Goal: Information Seeking & Learning: Learn about a topic

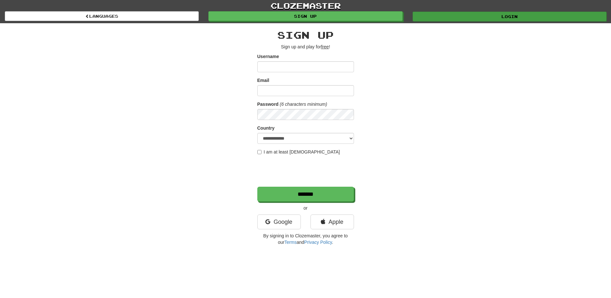
type input "*********"
click at [476, 14] on link "Login" at bounding box center [510, 17] width 194 height 10
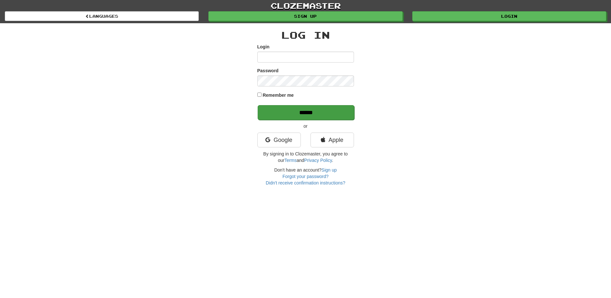
type input "*********"
click at [289, 113] on input "******" at bounding box center [306, 112] width 97 height 15
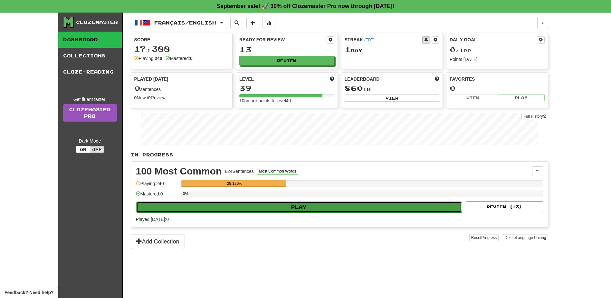
click at [310, 207] on button "Play" at bounding box center [299, 206] width 326 height 11
select select "**"
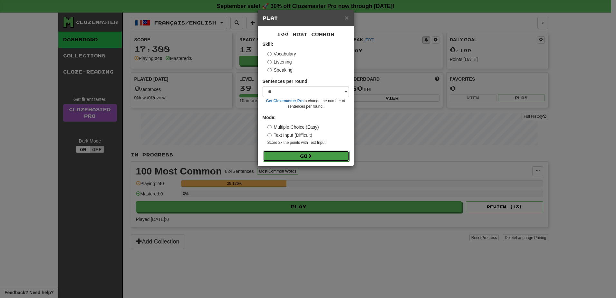
click at [327, 151] on button "Go" at bounding box center [306, 155] width 86 height 11
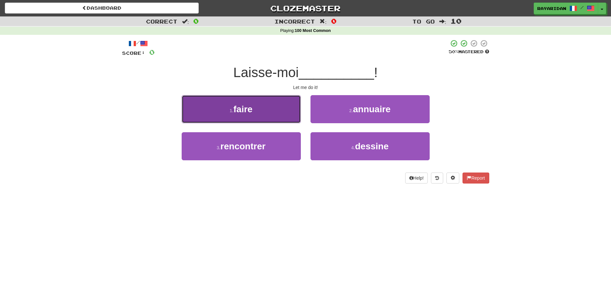
click at [271, 115] on button "1 . faire" at bounding box center [241, 109] width 119 height 28
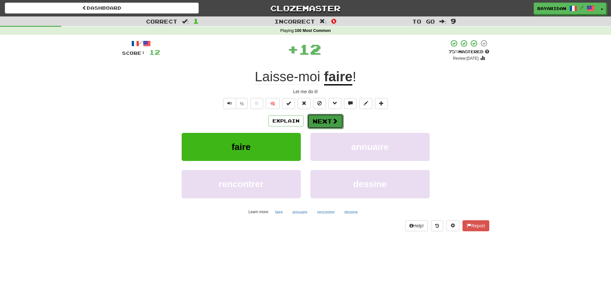
click at [332, 121] on span at bounding box center [335, 121] width 6 height 6
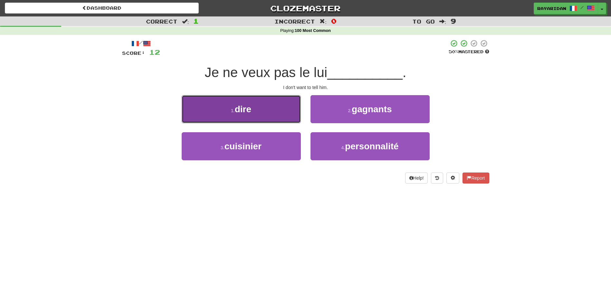
click at [262, 107] on button "1 . dire" at bounding box center [241, 109] width 119 height 28
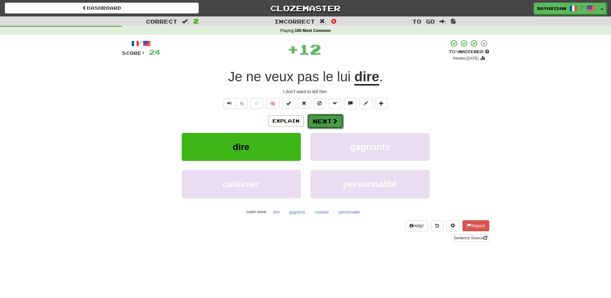
click at [312, 121] on button "Next" at bounding box center [325, 121] width 36 height 15
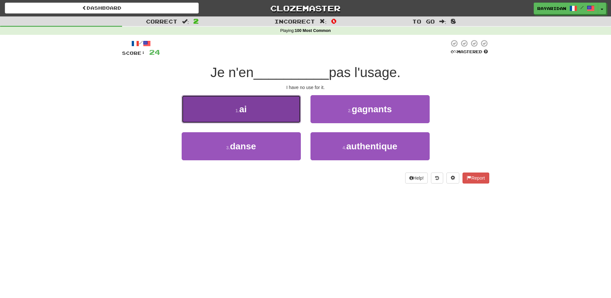
click at [247, 112] on span "ai" at bounding box center [242, 109] width 7 height 10
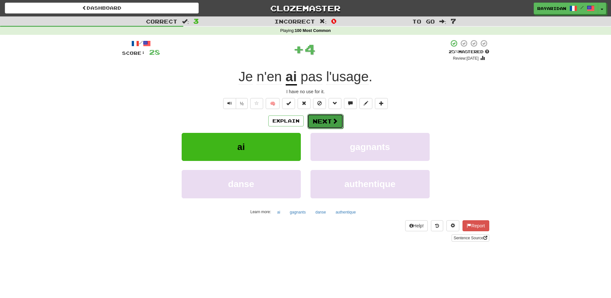
click at [318, 125] on button "Next" at bounding box center [325, 121] width 36 height 15
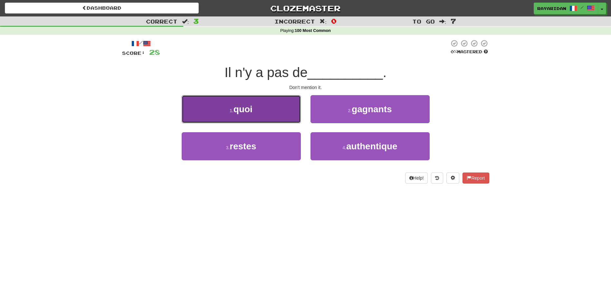
click at [253, 108] on span "quoi" at bounding box center [243, 109] width 19 height 10
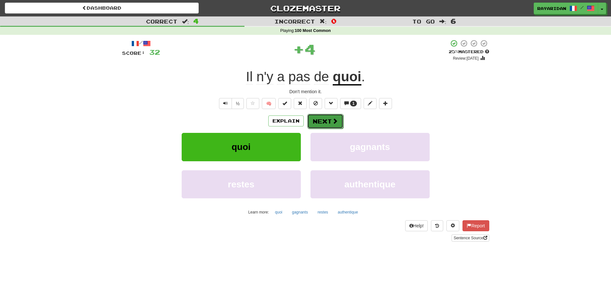
click at [328, 123] on button "Next" at bounding box center [325, 121] width 36 height 15
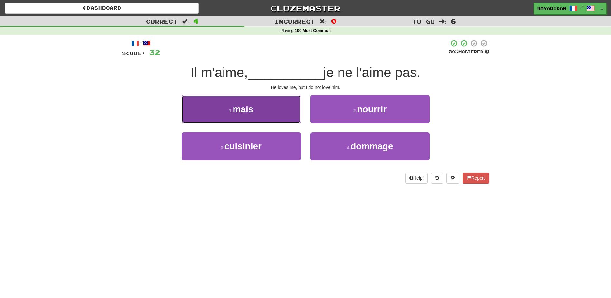
click at [268, 105] on button "1 . mais" at bounding box center [241, 109] width 119 height 28
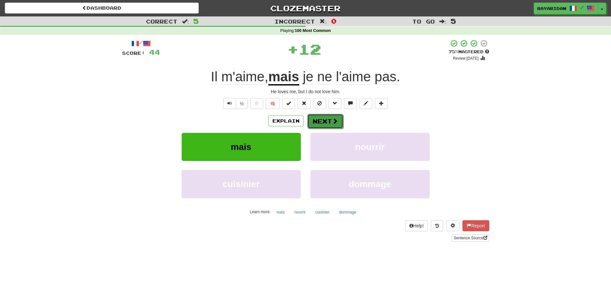
click at [339, 125] on button "Next" at bounding box center [325, 121] width 36 height 15
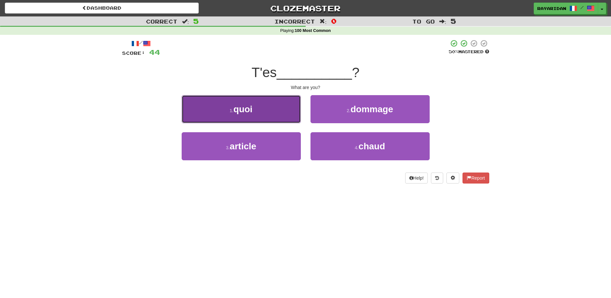
click at [250, 103] on button "1 . quoi" at bounding box center [241, 109] width 119 height 28
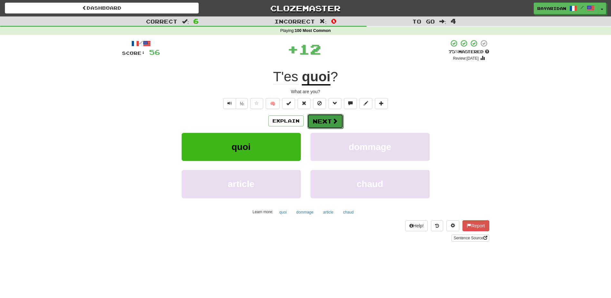
click at [329, 121] on button "Next" at bounding box center [325, 121] width 36 height 15
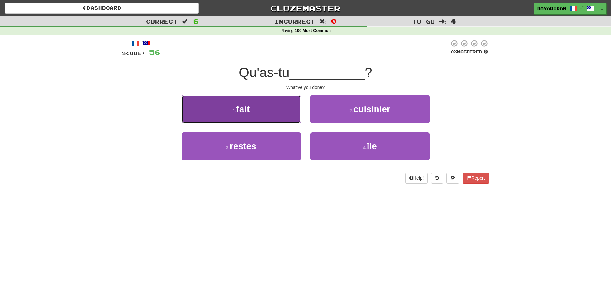
click at [285, 102] on button "1 . fait" at bounding box center [241, 109] width 119 height 28
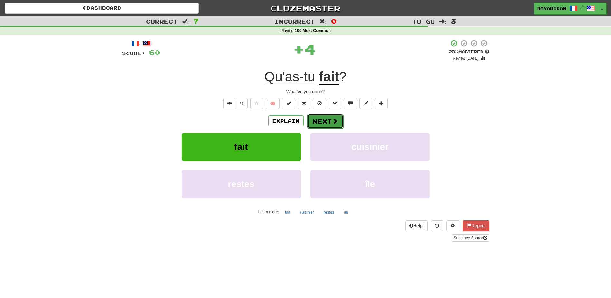
click at [334, 121] on span at bounding box center [335, 121] width 6 height 6
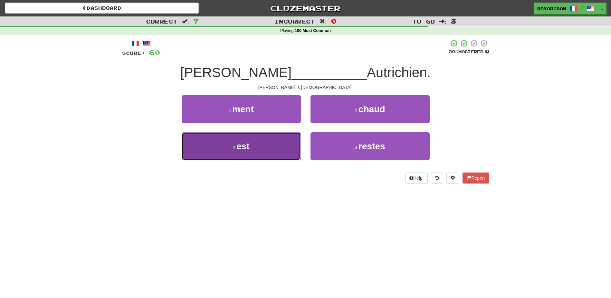
click at [223, 145] on button "3 . est" at bounding box center [241, 146] width 119 height 28
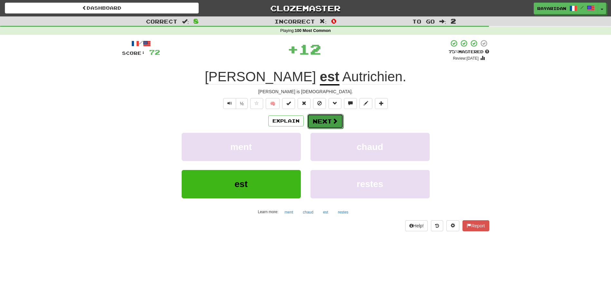
click at [329, 120] on button "Next" at bounding box center [325, 121] width 36 height 15
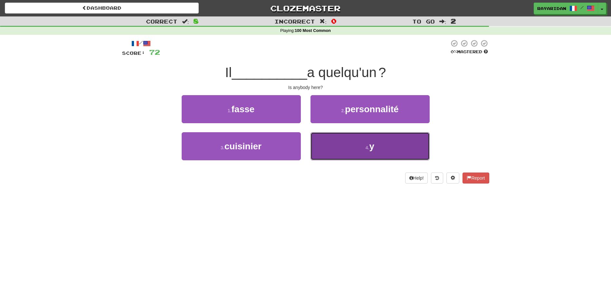
click at [382, 157] on button "4 . y" at bounding box center [370, 146] width 119 height 28
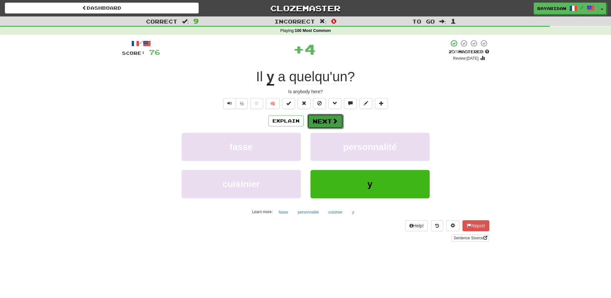
click at [326, 123] on button "Next" at bounding box center [325, 121] width 36 height 15
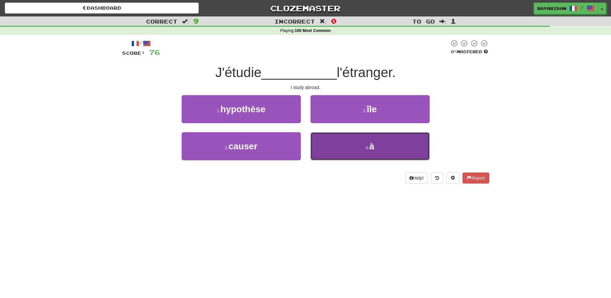
click at [416, 142] on button "4 . à" at bounding box center [370, 146] width 119 height 28
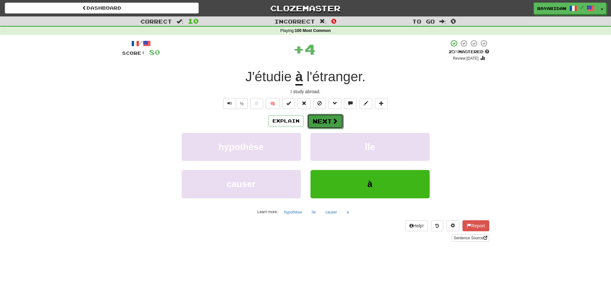
click at [330, 120] on button "Next" at bounding box center [325, 121] width 36 height 15
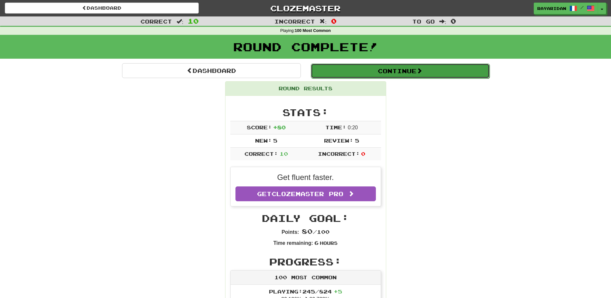
click at [404, 71] on button "Continue" at bounding box center [400, 70] width 179 height 15
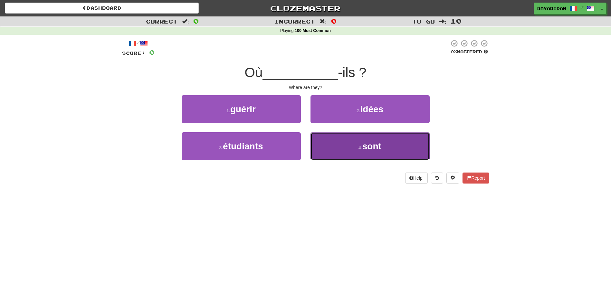
click at [382, 149] on span "sont" at bounding box center [372, 146] width 19 height 10
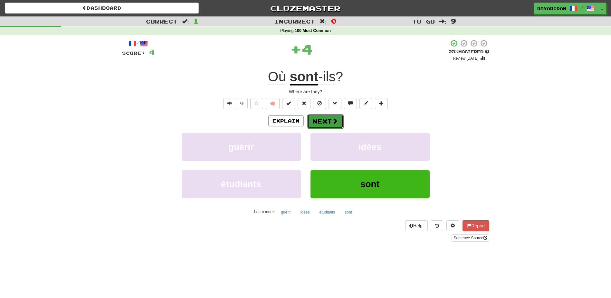
click at [332, 125] on button "Next" at bounding box center [325, 121] width 36 height 15
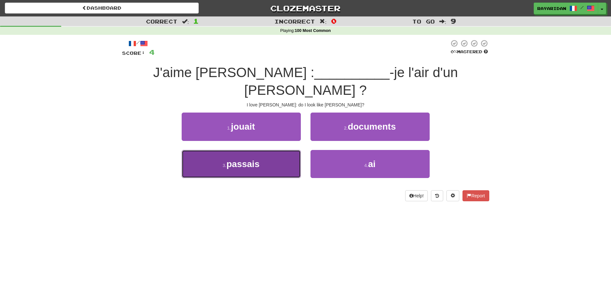
click at [241, 159] on span "passais" at bounding box center [243, 164] width 33 height 10
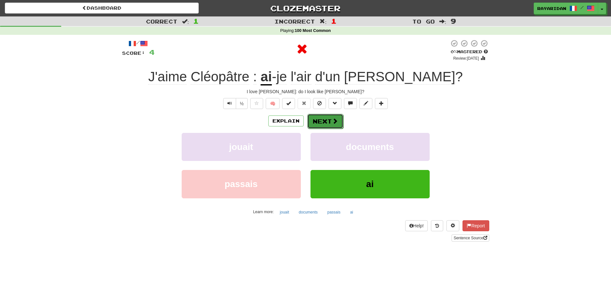
click at [334, 124] on span at bounding box center [335, 121] width 6 height 6
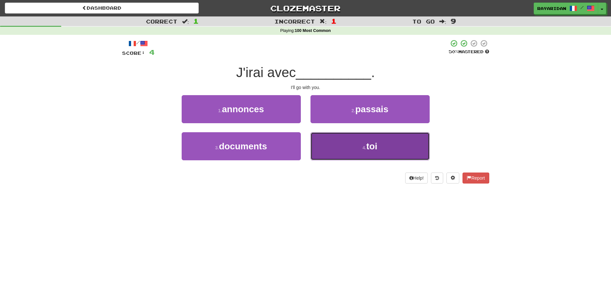
click at [366, 152] on button "4 . toi" at bounding box center [370, 146] width 119 height 28
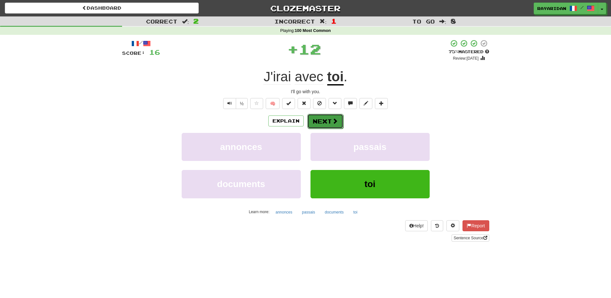
click at [326, 125] on button "Next" at bounding box center [325, 121] width 36 height 15
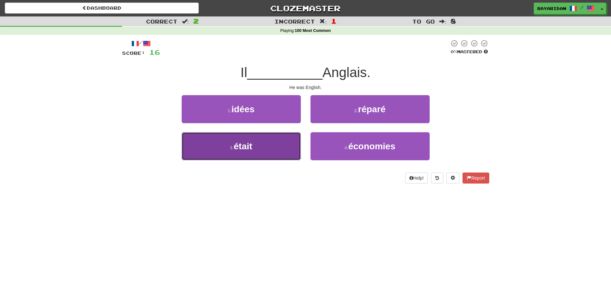
click at [246, 150] on span "était" at bounding box center [243, 146] width 19 height 10
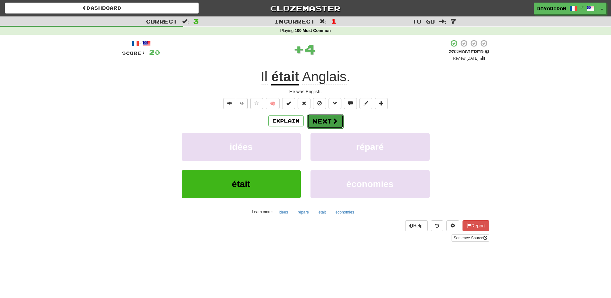
click at [334, 121] on span at bounding box center [335, 121] width 6 height 6
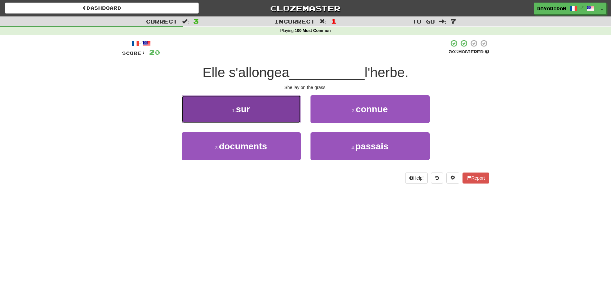
click at [283, 110] on button "1 . sur" at bounding box center [241, 109] width 119 height 28
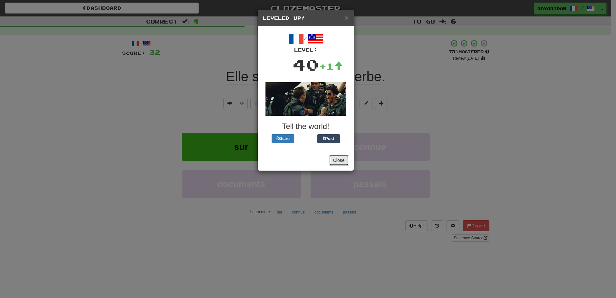
click at [340, 160] on button "Close" at bounding box center [339, 160] width 20 height 11
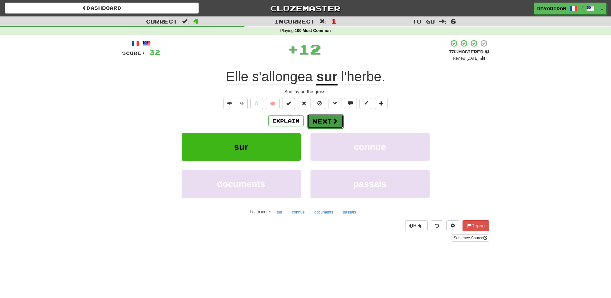
click at [313, 118] on button "Next" at bounding box center [325, 121] width 36 height 15
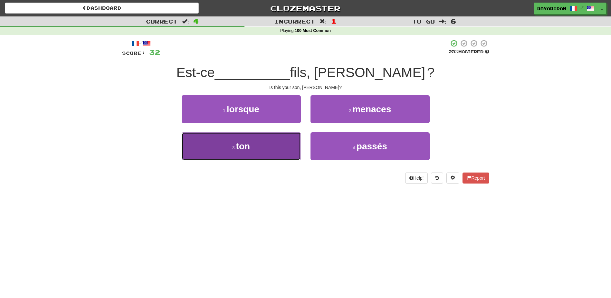
click at [250, 143] on span "ton" at bounding box center [243, 146] width 14 height 10
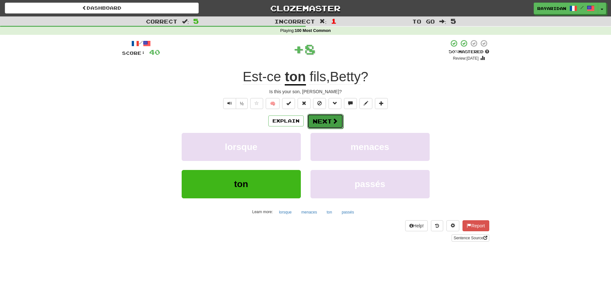
click at [333, 123] on span at bounding box center [335, 121] width 6 height 6
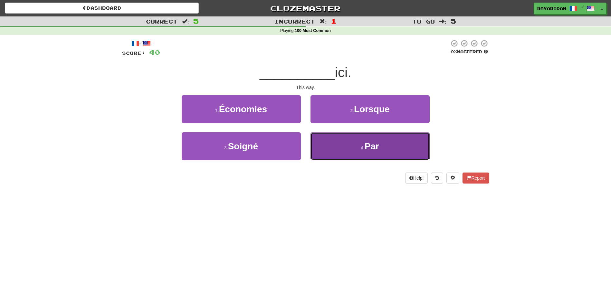
click at [358, 138] on button "4 . Par" at bounding box center [370, 146] width 119 height 28
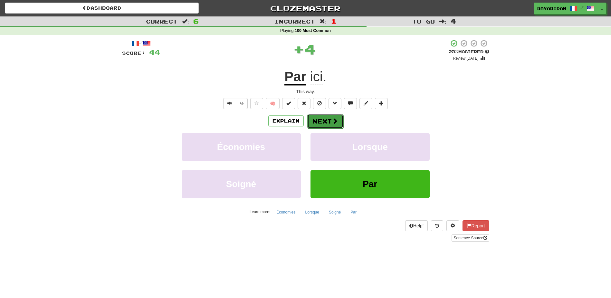
click at [335, 118] on span at bounding box center [335, 121] width 6 height 6
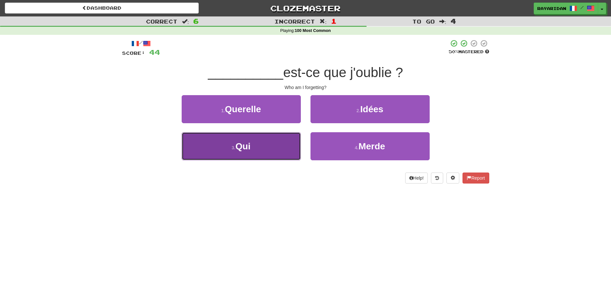
click at [263, 145] on button "3 . Qui" at bounding box center [241, 146] width 119 height 28
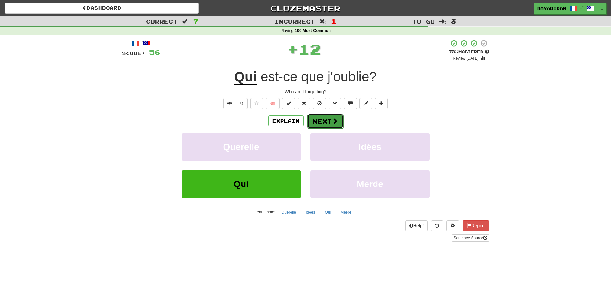
click at [340, 123] on button "Next" at bounding box center [325, 121] width 36 height 15
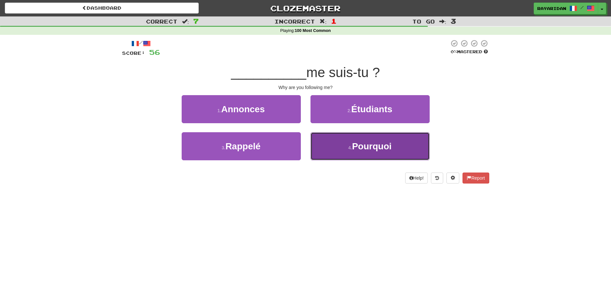
click at [402, 138] on button "4 . Pourquoi" at bounding box center [370, 146] width 119 height 28
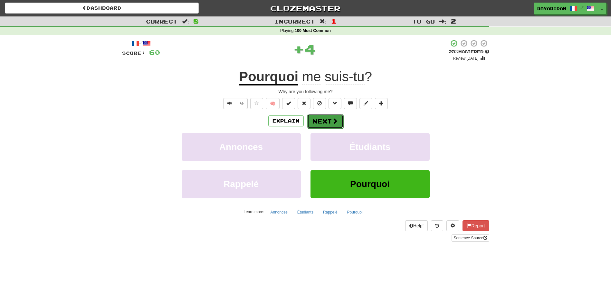
click at [336, 118] on span at bounding box center [335, 121] width 6 height 6
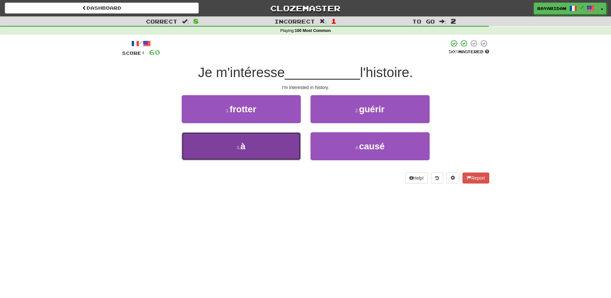
click at [252, 140] on button "3 . à" at bounding box center [241, 146] width 119 height 28
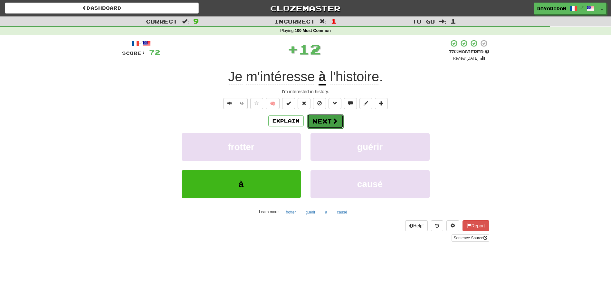
click at [335, 119] on span at bounding box center [335, 121] width 6 height 6
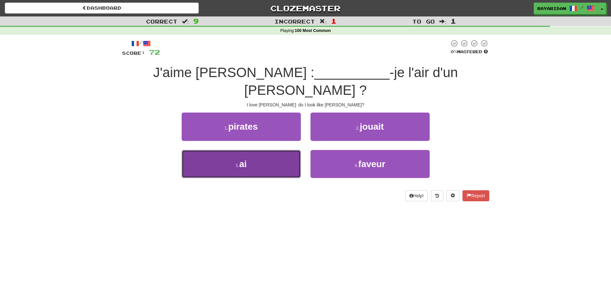
click at [234, 150] on button "3 . ai" at bounding box center [241, 164] width 119 height 28
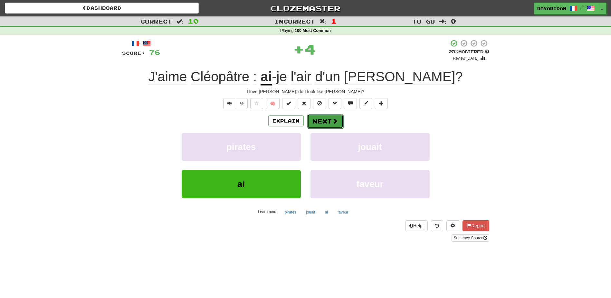
click at [337, 124] on button "Next" at bounding box center [325, 121] width 36 height 15
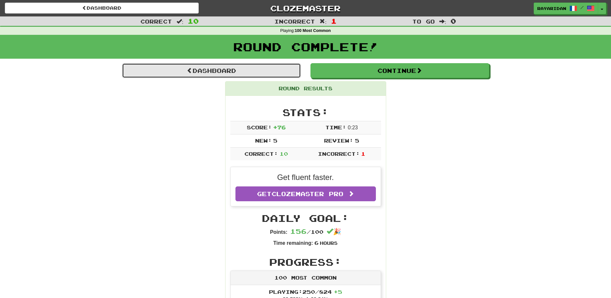
click at [227, 67] on link "Dashboard" at bounding box center [211, 70] width 179 height 15
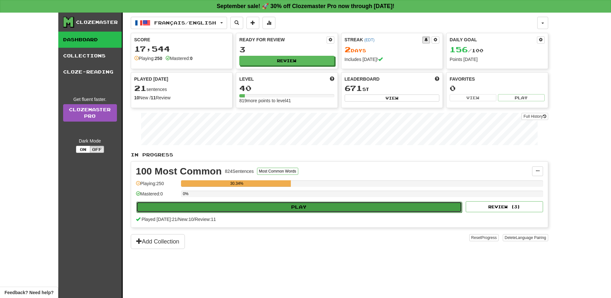
click at [356, 207] on button "Play" at bounding box center [299, 206] width 326 height 11
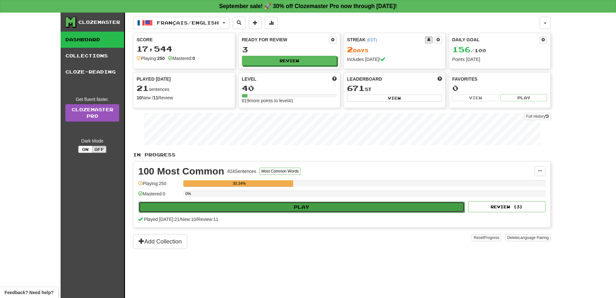
select select "**"
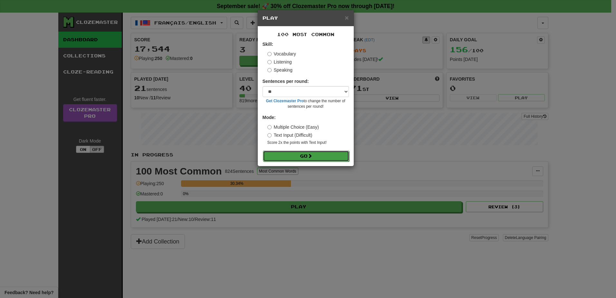
click at [307, 157] on button "Go" at bounding box center [306, 155] width 86 height 11
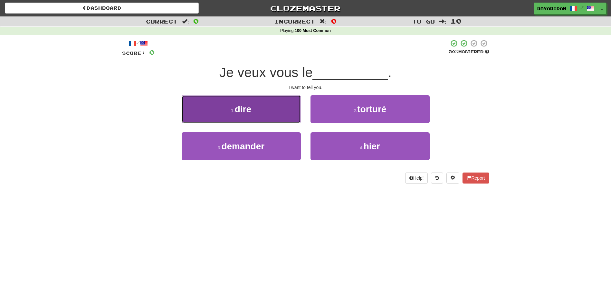
click at [260, 116] on button "1 . dire" at bounding box center [241, 109] width 119 height 28
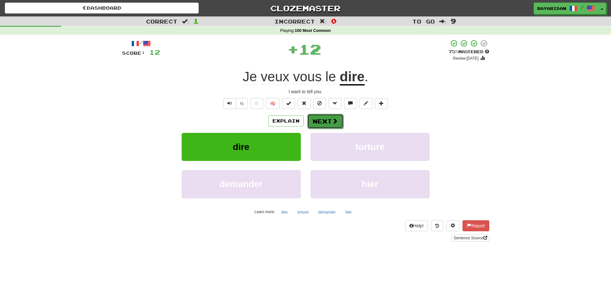
click at [335, 121] on span at bounding box center [335, 121] width 6 height 6
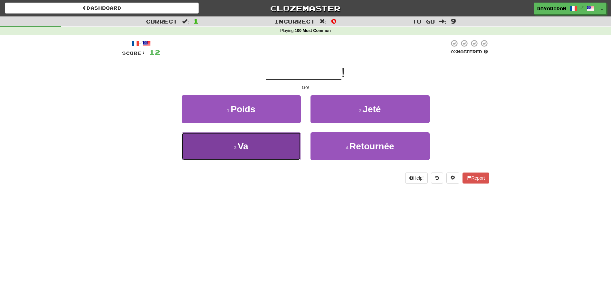
click at [220, 138] on button "3 . Va" at bounding box center [241, 146] width 119 height 28
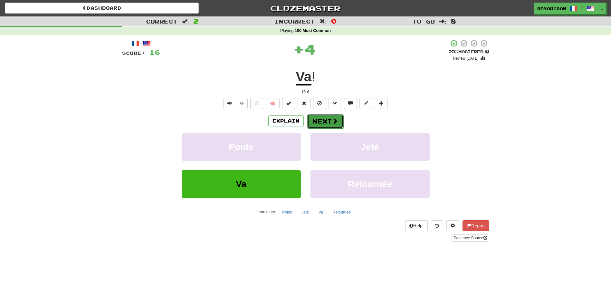
click at [321, 124] on button "Next" at bounding box center [325, 121] width 36 height 15
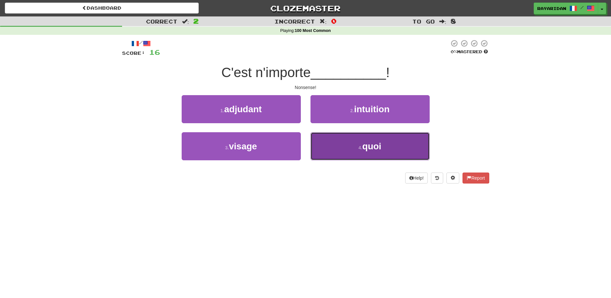
click at [367, 145] on span "quoi" at bounding box center [372, 146] width 19 height 10
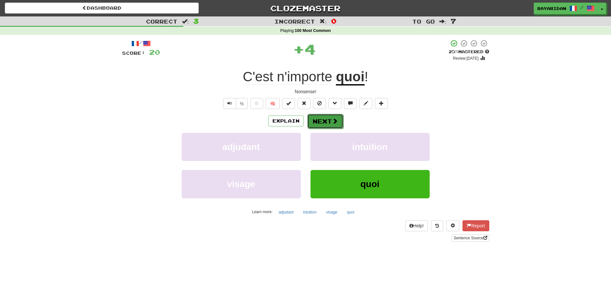
click at [333, 119] on span at bounding box center [335, 121] width 6 height 6
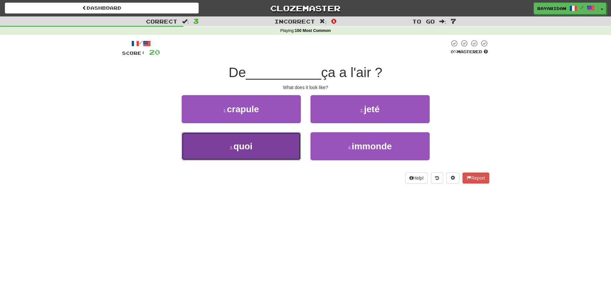
click at [256, 145] on button "3 . quoi" at bounding box center [241, 146] width 119 height 28
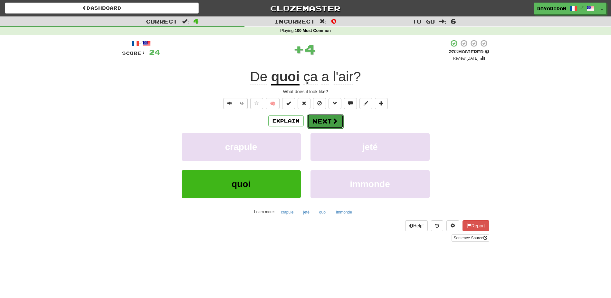
click at [336, 118] on span at bounding box center [335, 121] width 6 height 6
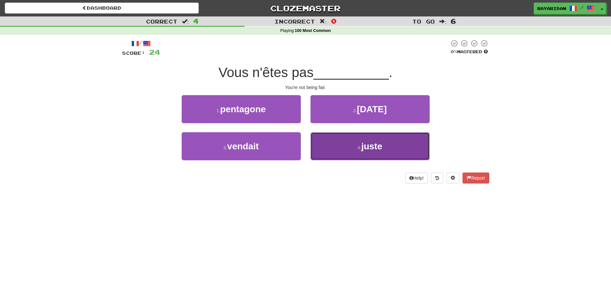
click at [370, 150] on span "juste" at bounding box center [372, 146] width 21 height 10
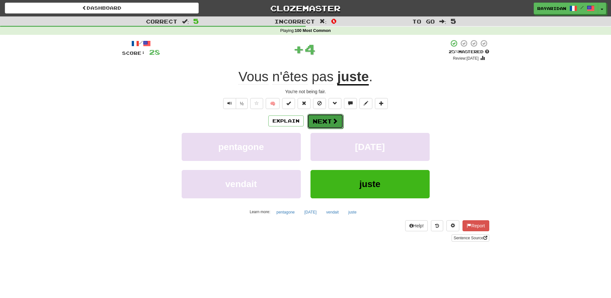
click at [334, 123] on span at bounding box center [335, 121] width 6 height 6
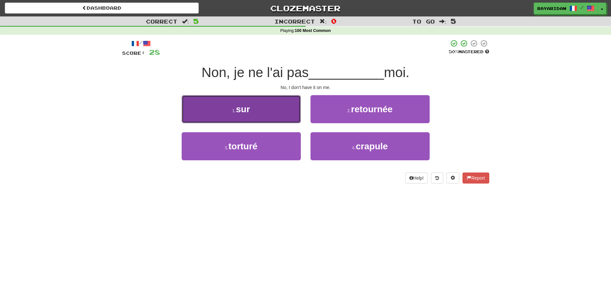
click at [246, 101] on button "1 . sur" at bounding box center [241, 109] width 119 height 28
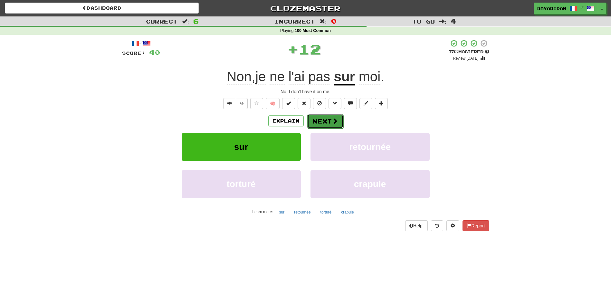
click at [340, 117] on button "Next" at bounding box center [325, 121] width 36 height 15
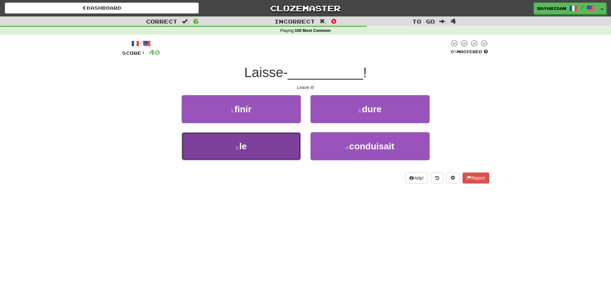
click at [266, 143] on button "3 . le" at bounding box center [241, 146] width 119 height 28
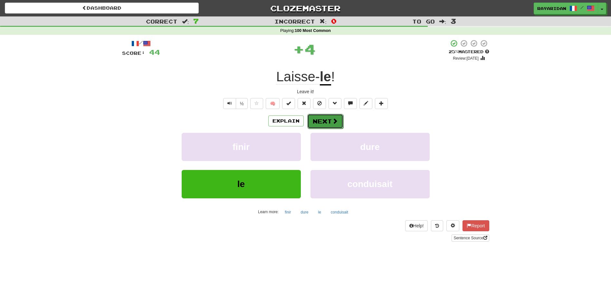
click at [338, 121] on button "Next" at bounding box center [325, 121] width 36 height 15
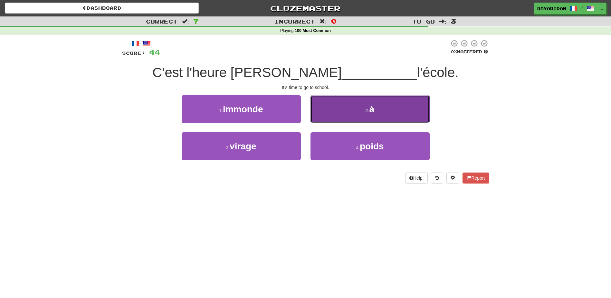
click at [352, 110] on button "2 . à" at bounding box center [370, 109] width 119 height 28
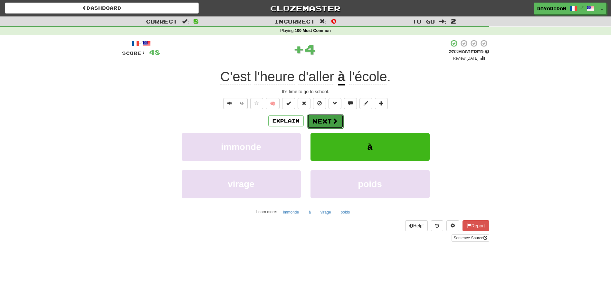
click at [319, 118] on button "Next" at bounding box center [325, 121] width 36 height 15
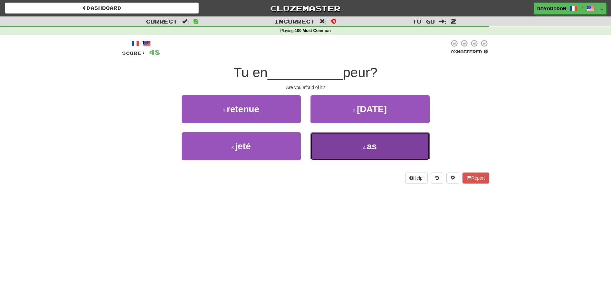
click at [335, 147] on button "4 . as" at bounding box center [370, 146] width 119 height 28
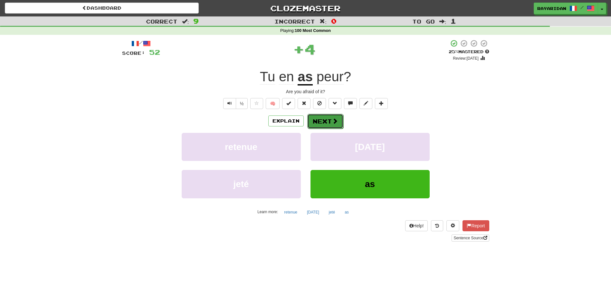
click at [321, 121] on button "Next" at bounding box center [325, 121] width 36 height 15
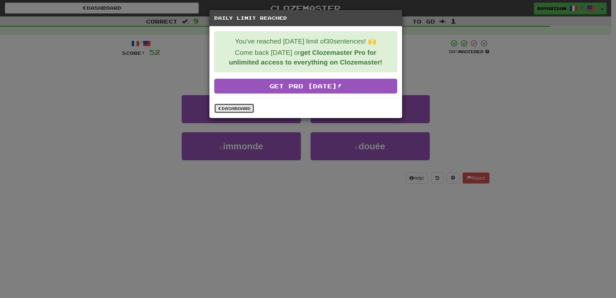
click at [239, 104] on link "Dashboard" at bounding box center [234, 108] width 40 height 10
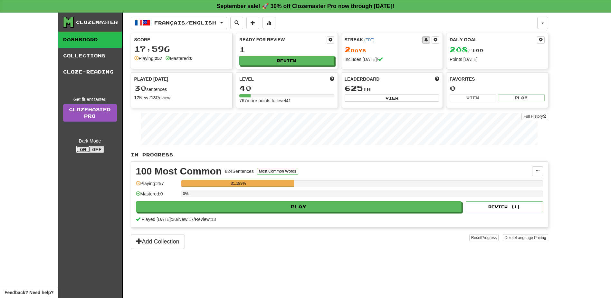
click at [84, 148] on button "On" at bounding box center [83, 149] width 14 height 7
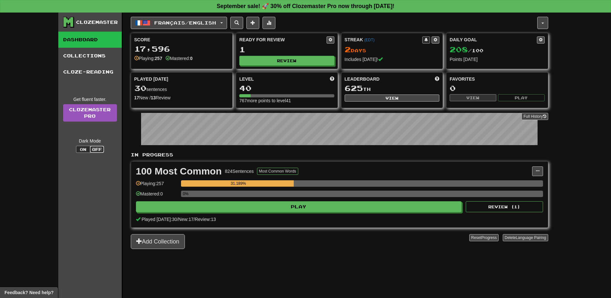
click at [95, 149] on button "Off" at bounding box center [97, 149] width 14 height 7
